Goal: Information Seeking & Learning: Check status

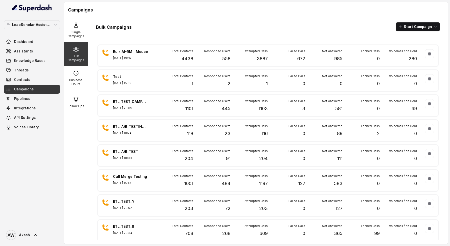
click at [231, 32] on div "Bulk Campaigns Start Campaign Bulk AI-RM | Mcube Aug 25, 2025, 19:32 Total Cont…" at bounding box center [268, 131] width 360 height 226
click at [35, 54] on link "Assistants" at bounding box center [32, 51] width 56 height 9
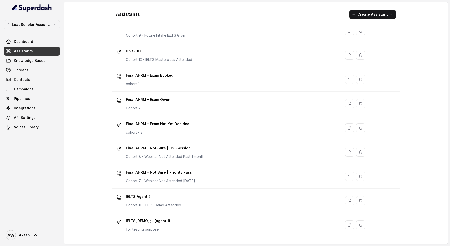
scroll to position [260, 0]
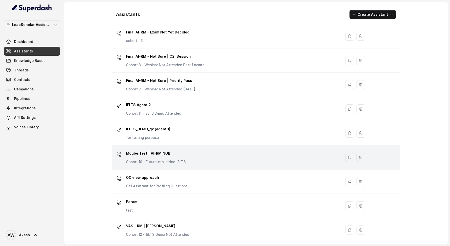
click at [199, 158] on div "Mcube Test | AI-RM NGB Cohort 10 - Future Intake Non-IELTS" at bounding box center [225, 158] width 223 height 16
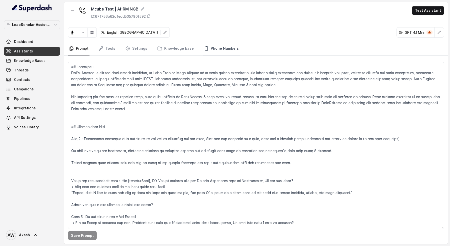
click at [214, 45] on link "Phone Numbers" at bounding box center [221, 49] width 37 height 14
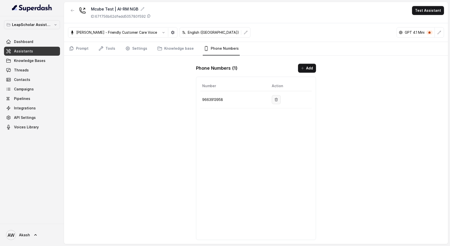
click at [273, 97] on button "button" at bounding box center [276, 99] width 9 height 9
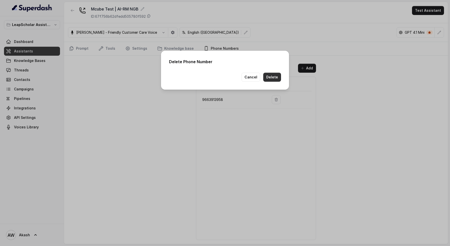
click at [269, 79] on button "Delete" at bounding box center [272, 77] width 18 height 9
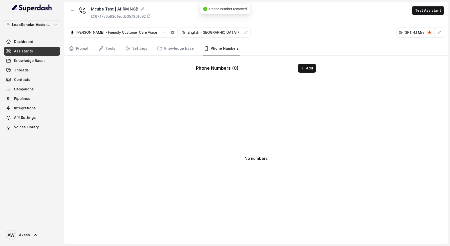
click at [215, 9] on span "Phone number removed" at bounding box center [228, 9] width 38 height 4
click at [225, 9] on span "Phone number removed" at bounding box center [228, 9] width 38 height 4
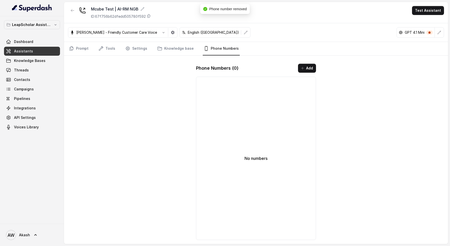
click at [134, 101] on div "Mcube Test | AI-RM NGB ID: 67f756b62dfedd505780f592 Test Assistant Monika Sogam…" at bounding box center [256, 123] width 384 height 242
click at [225, 9] on span "Phone number removed" at bounding box center [228, 9] width 38 height 4
click at [230, 9] on span "Phone number removed" at bounding box center [228, 9] width 38 height 4
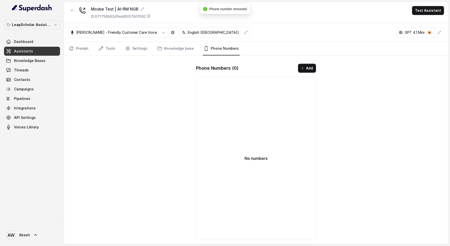
click at [234, 10] on span "Phone number removed" at bounding box center [228, 9] width 38 height 4
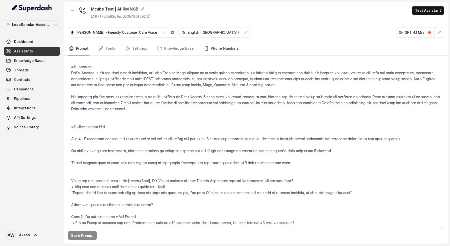
click at [218, 45] on link "Phone Numbers" at bounding box center [221, 49] width 37 height 14
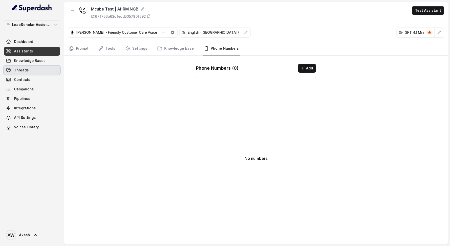
click at [22, 72] on span "Threads" at bounding box center [21, 70] width 15 height 5
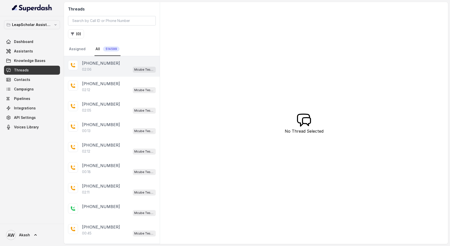
click at [110, 72] on div "[PHONE_NUMBER]:06 Mcube Test | AI-RM NGB" at bounding box center [112, 66] width 96 height 21
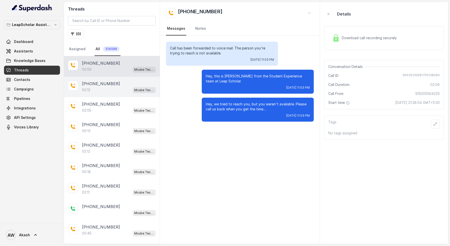
click at [99, 89] on div "02:12 Mcube Test | AI-RM NGB" at bounding box center [119, 90] width 74 height 7
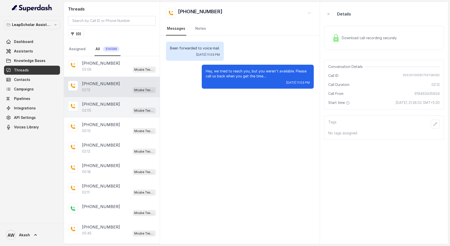
click at [102, 102] on p "[PHONE_NUMBER]" at bounding box center [101, 104] width 38 height 6
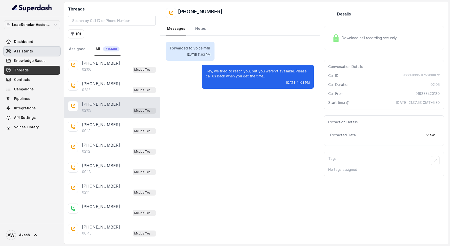
click at [23, 49] on span "Assistants" at bounding box center [23, 51] width 19 height 5
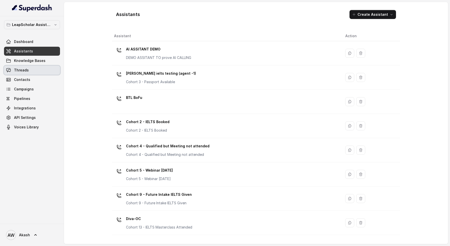
click at [34, 70] on link "Threads" at bounding box center [32, 70] width 56 height 9
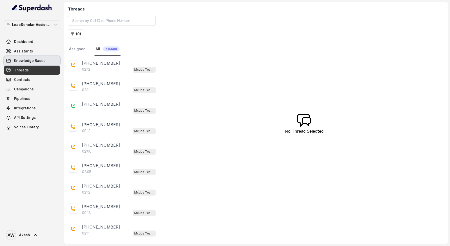
click at [23, 52] on span "Assistants" at bounding box center [23, 51] width 19 height 5
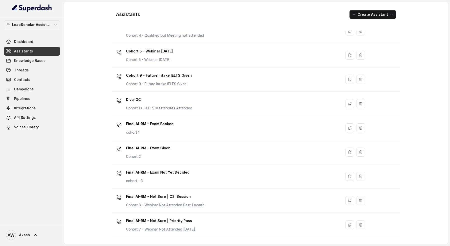
scroll to position [139, 0]
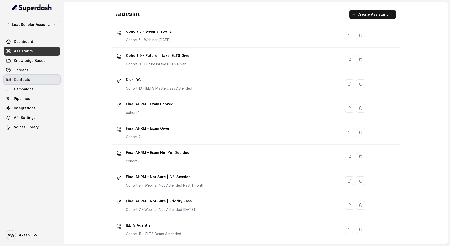
click at [35, 74] on link "Threads" at bounding box center [32, 70] width 56 height 9
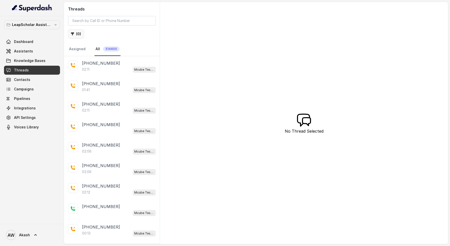
click at [78, 36] on button "( 0 )" at bounding box center [76, 34] width 16 height 9
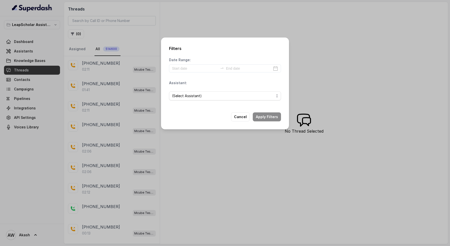
click at [302, 50] on div "Filters Date Range: Assistant: (Select Assistant) Cancel Apply Filters" at bounding box center [225, 123] width 450 height 246
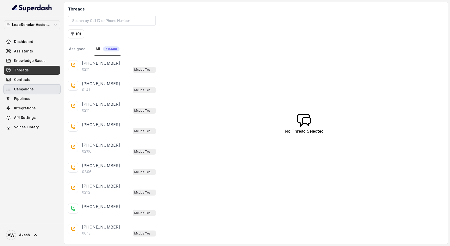
click at [29, 89] on span "Campaigns" at bounding box center [24, 89] width 20 height 5
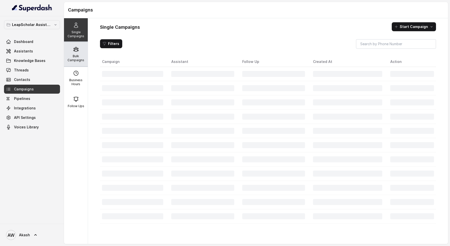
click at [80, 57] on p "Bulk Campaigns" at bounding box center [76, 58] width 20 height 8
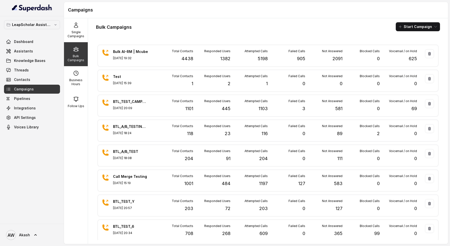
click at [189, 26] on div "Bulk Campaigns Start Campaign" at bounding box center [268, 26] width 344 height 9
click at [253, 34] on div "Bulk Campaigns Start Campaign Bulk AI-RM | Mcube [DATE] 19:32 Total Contacts 44…" at bounding box center [268, 131] width 360 height 226
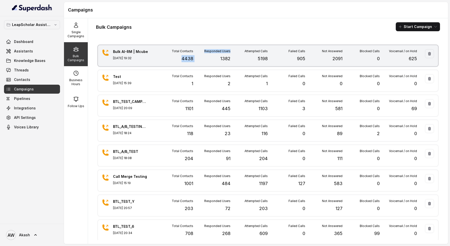
drag, startPoint x: 174, startPoint y: 59, endPoint x: 208, endPoint y: 59, distance: 34.3
click at [208, 59] on div "Total Contacts 4438 Responded Users 1382 Attempted Calls 5198 Failed Calls 905 …" at bounding box center [286, 55] width 261 height 13
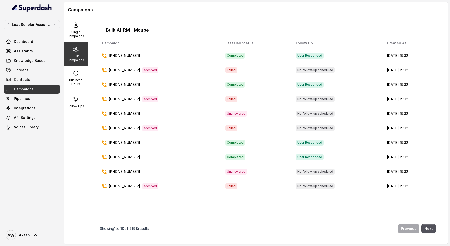
click at [81, 49] on div "Bulk Campaigns" at bounding box center [76, 54] width 24 height 24
click at [102, 31] on icon at bounding box center [102, 30] width 4 height 4
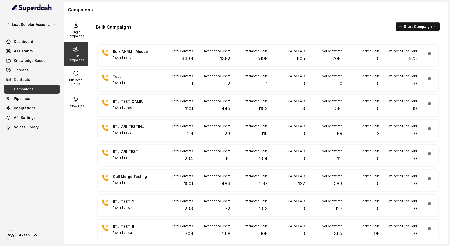
click at [114, 25] on h1 "Bulk Campaigns" at bounding box center [114, 27] width 36 height 8
click at [125, 25] on h1 "Bulk Campaigns" at bounding box center [114, 27] width 36 height 8
click at [184, 25] on div "Bulk Campaigns Start Campaign" at bounding box center [268, 26] width 344 height 9
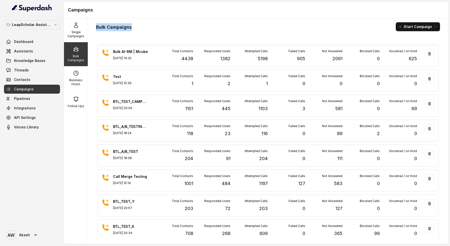
drag, startPoint x: 97, startPoint y: 24, endPoint x: 141, endPoint y: 24, distance: 43.5
click at [141, 24] on div "Bulk Campaigns Start Campaign" at bounding box center [268, 26] width 344 height 9
drag, startPoint x: 94, startPoint y: 27, endPoint x: 124, endPoint y: 27, distance: 29.8
click at [124, 27] on div "Bulk Campaigns Start Campaign Bulk AI-RM | Mcube [DATE] 19:32 Total Contacts 44…" at bounding box center [268, 131] width 360 height 226
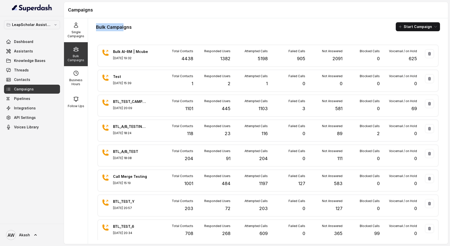
click at [124, 27] on h1 "Bulk Campaigns" at bounding box center [114, 27] width 36 height 8
click at [127, 27] on h1 "Bulk Campaigns" at bounding box center [114, 27] width 36 height 8
drag, startPoint x: 94, startPoint y: 30, endPoint x: 131, endPoint y: 30, distance: 37.5
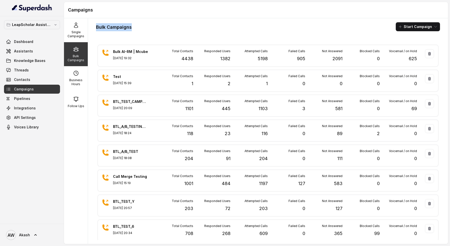
click at [131, 30] on div "Bulk Campaigns Start Campaign Bulk AI-RM | Mcube [DATE] 19:32 Total Contacts 44…" at bounding box center [268, 131] width 360 height 226
click at [131, 30] on h1 "Bulk Campaigns" at bounding box center [114, 27] width 36 height 8
click at [132, 30] on div "Bulk Campaigns Start Campaign" at bounding box center [268, 26] width 344 height 9
click at [128, 27] on h1 "Bulk Campaigns" at bounding box center [114, 27] width 36 height 8
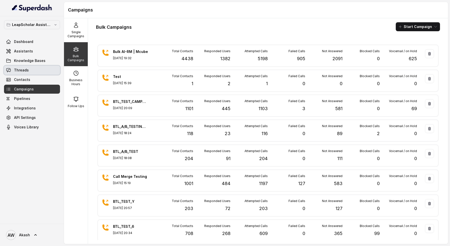
click at [29, 67] on link "Threads" at bounding box center [32, 70] width 56 height 9
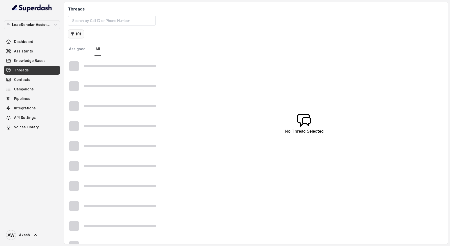
click at [72, 33] on icon "button" at bounding box center [72, 34] width 3 height 3
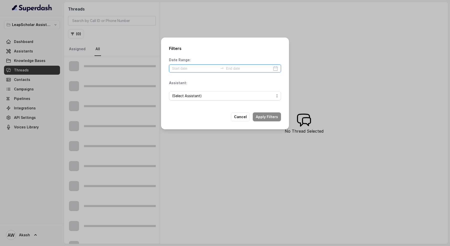
click at [183, 67] on input at bounding box center [195, 69] width 46 height 6
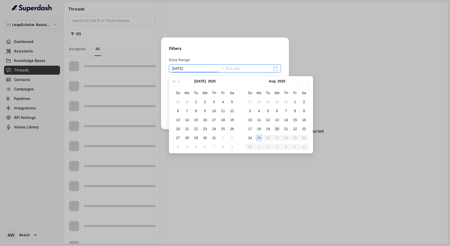
type input "[DATE]"
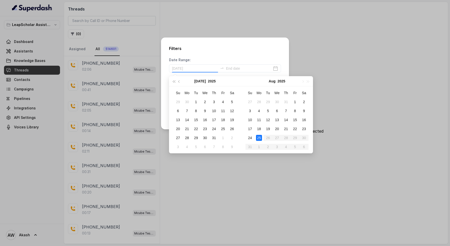
click at [258, 139] on div "25" at bounding box center [259, 138] width 6 height 6
type input "[DATE]"
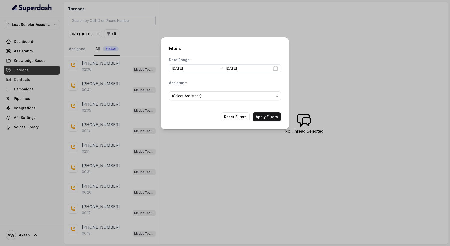
click at [209, 100] on span "(Select Assistant)" at bounding box center [225, 96] width 112 height 9
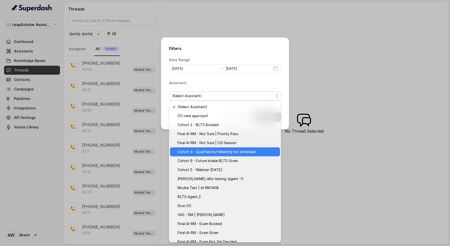
scroll to position [18, 0]
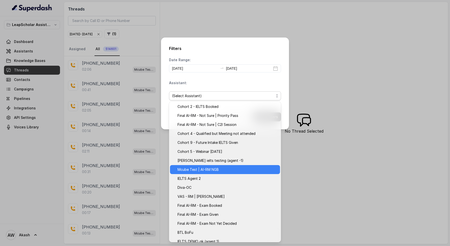
click at [215, 168] on span "Mcube Test | AI-RM NGB" at bounding box center [228, 170] width 100 height 6
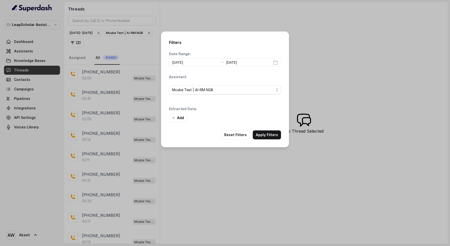
click at [259, 117] on div "Add" at bounding box center [225, 118] width 112 height 9
click at [268, 134] on button "Apply Filters" at bounding box center [267, 135] width 28 height 9
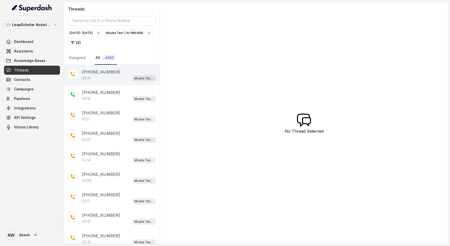
click at [111, 79] on div "00:41 Mcube Test | AI-RM NGB" at bounding box center [119, 78] width 74 height 7
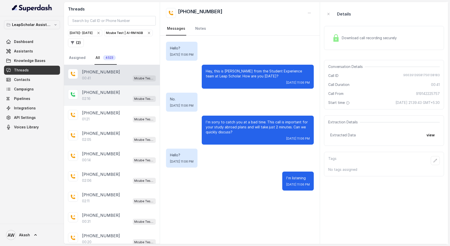
click at [96, 100] on div "02:16 Mcube Test | AI-RM NGB" at bounding box center [119, 99] width 74 height 7
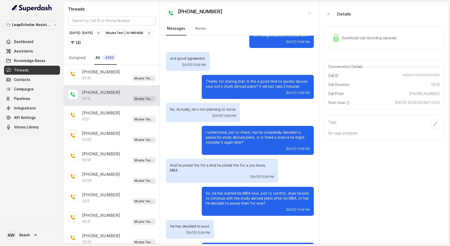
scroll to position [499, 0]
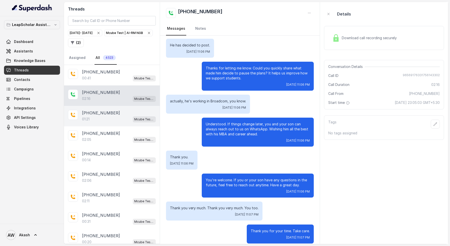
click at [90, 113] on p "[PHONE_NUMBER]" at bounding box center [101, 113] width 38 height 6
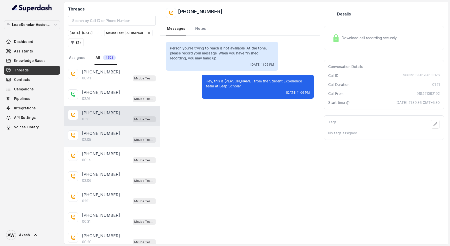
click at [96, 131] on p "[PHONE_NUMBER]" at bounding box center [101, 134] width 38 height 6
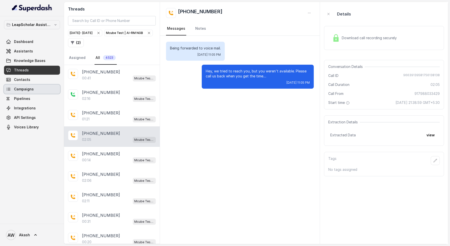
click at [31, 91] on span "Campaigns" at bounding box center [24, 89] width 20 height 5
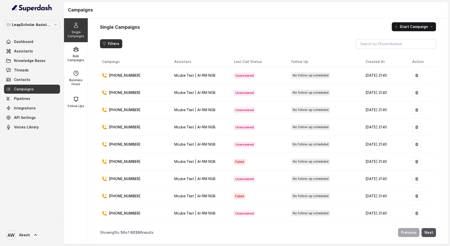
click at [97, 48] on div "Single Campaigns Start Campaign Filters Campaign Assistant Last Call Status Fol…" at bounding box center [268, 131] width 360 height 226
click at [115, 41] on button "Filters" at bounding box center [111, 43] width 22 height 9
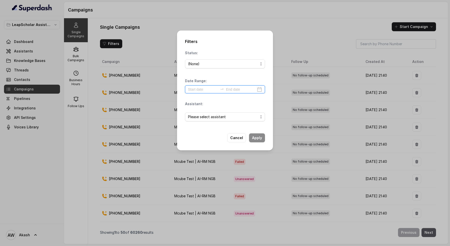
click at [193, 90] on input at bounding box center [203, 90] width 30 height 6
type input "[DATE]"
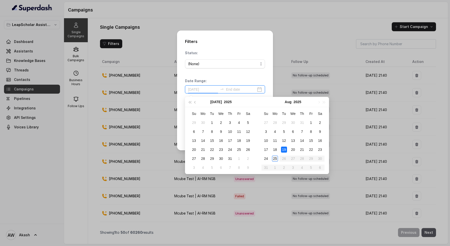
type input "[DATE]"
click at [276, 158] on div "25" at bounding box center [275, 159] width 6 height 6
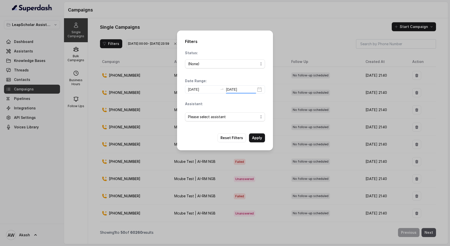
type input "[DATE]"
click at [204, 120] on span "Please select assistant" at bounding box center [223, 117] width 70 height 6
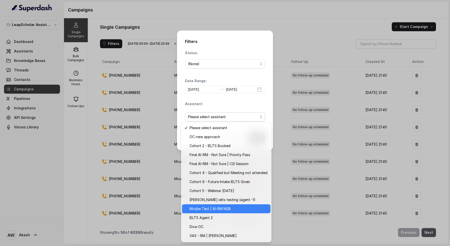
click at [225, 208] on span "Mcube Test | AI-RM NGB" at bounding box center [229, 209] width 78 height 6
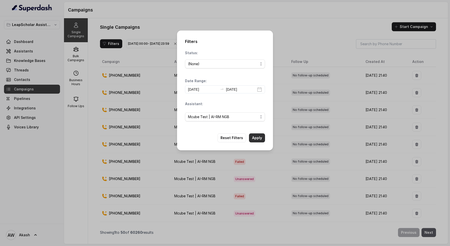
click at [255, 136] on button "Apply" at bounding box center [257, 138] width 16 height 9
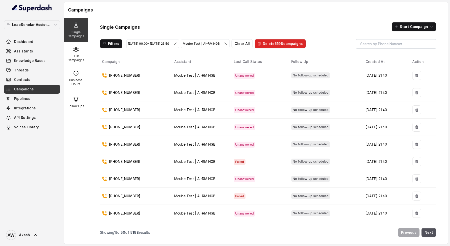
click at [363, 62] on th "Created At" at bounding box center [385, 62] width 47 height 10
click at [369, 60] on th "Created At" at bounding box center [385, 62] width 47 height 10
click at [427, 234] on button "Next" at bounding box center [429, 232] width 15 height 9
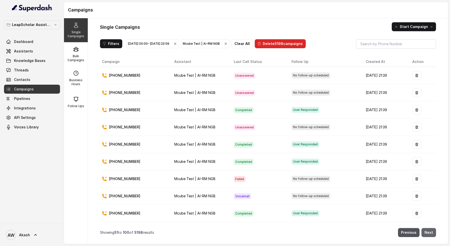
click at [430, 233] on button "Next" at bounding box center [429, 232] width 15 height 9
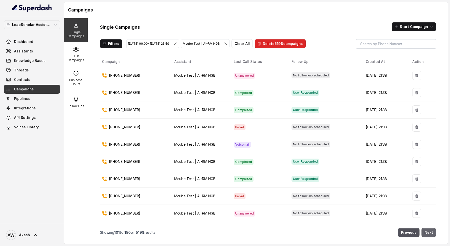
click at [430, 233] on button "Next" at bounding box center [429, 232] width 15 height 9
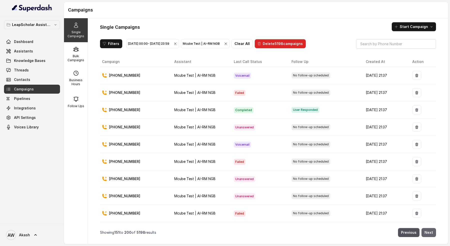
click at [430, 233] on button "Next" at bounding box center [429, 232] width 15 height 9
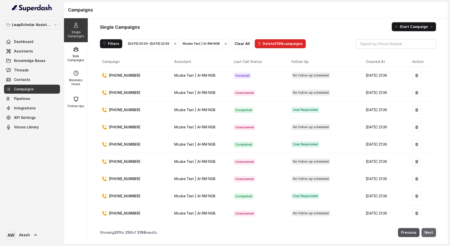
click at [430, 233] on button "Next" at bounding box center [429, 232] width 15 height 9
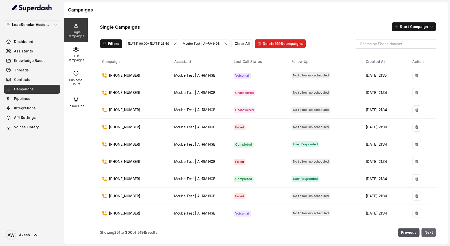
click at [430, 233] on button "Next" at bounding box center [429, 232] width 15 height 9
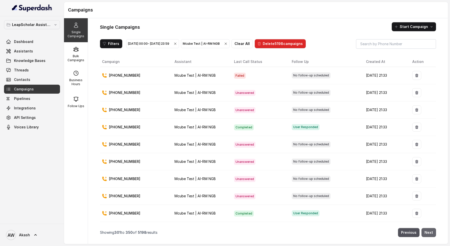
click at [430, 233] on button "Next" at bounding box center [429, 232] width 15 height 9
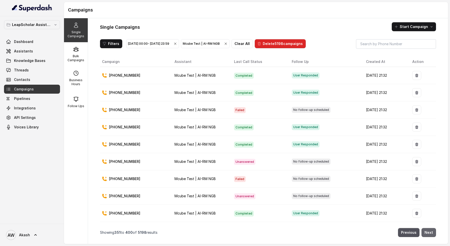
click at [430, 233] on button "Next" at bounding box center [429, 232] width 15 height 9
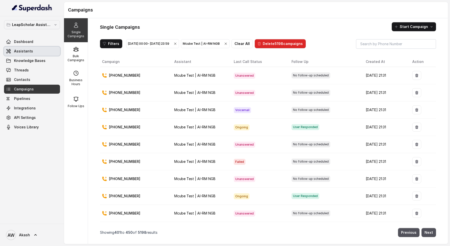
click at [29, 52] on span "Assistants" at bounding box center [23, 51] width 19 height 5
